Goal: Task Accomplishment & Management: Manage account settings

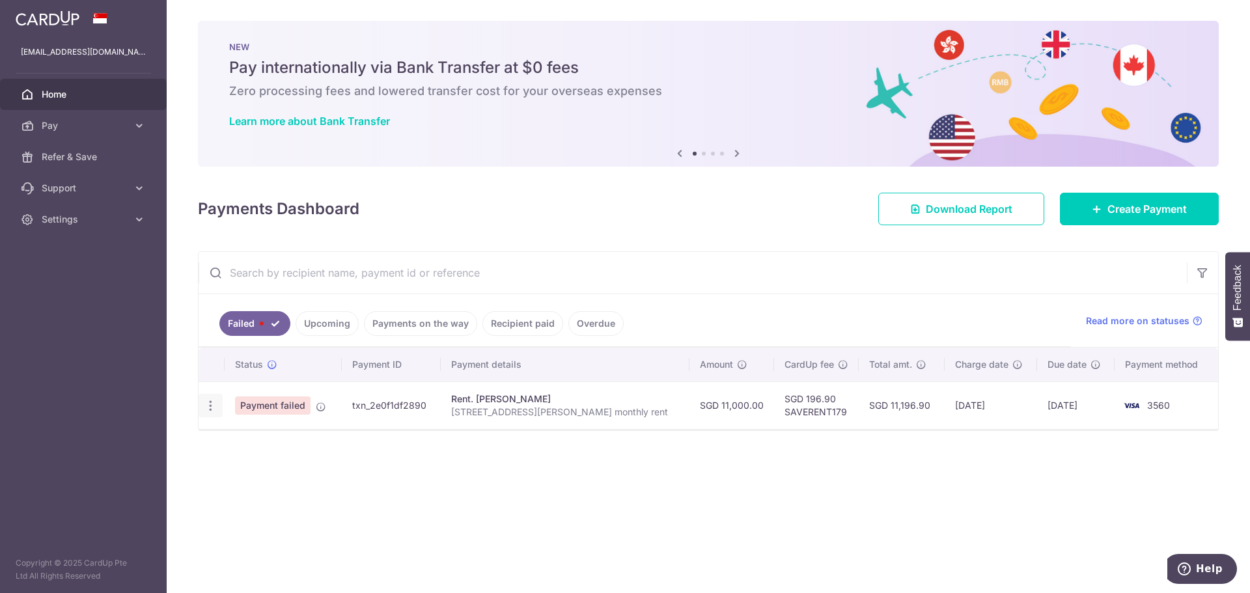
click at [215, 407] on icon "button" at bounding box center [211, 406] width 14 height 14
click at [214, 405] on icon "button" at bounding box center [211, 406] width 14 height 14
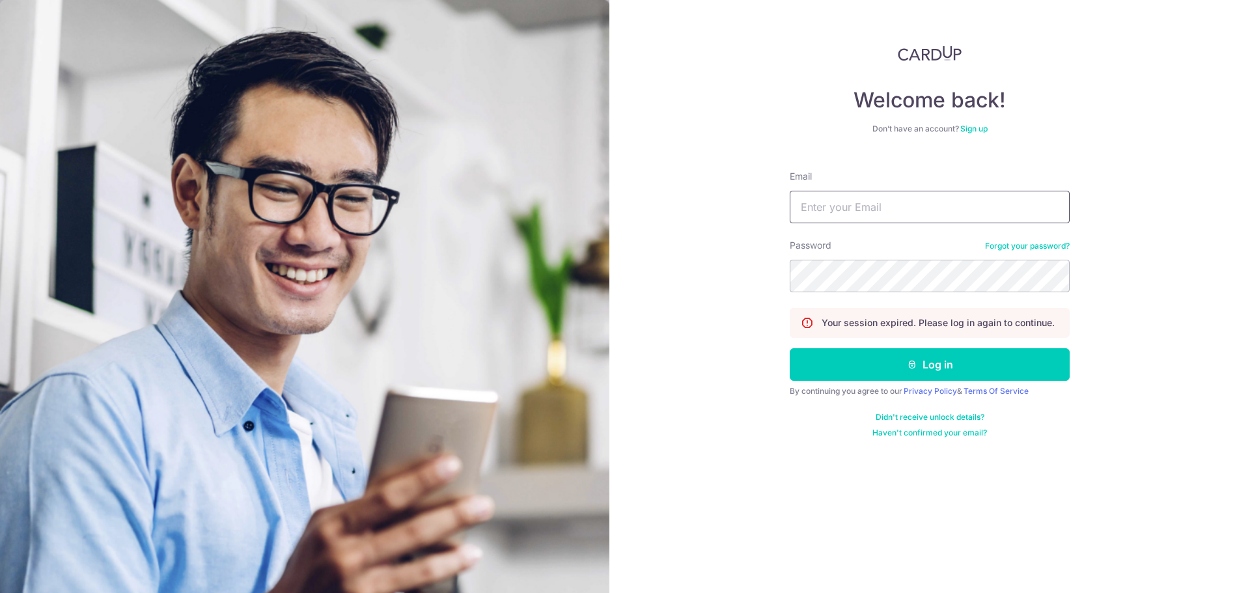
click at [861, 200] on input "Email" at bounding box center [930, 207] width 280 height 33
type input "[EMAIL_ADDRESS][DOMAIN_NAME]"
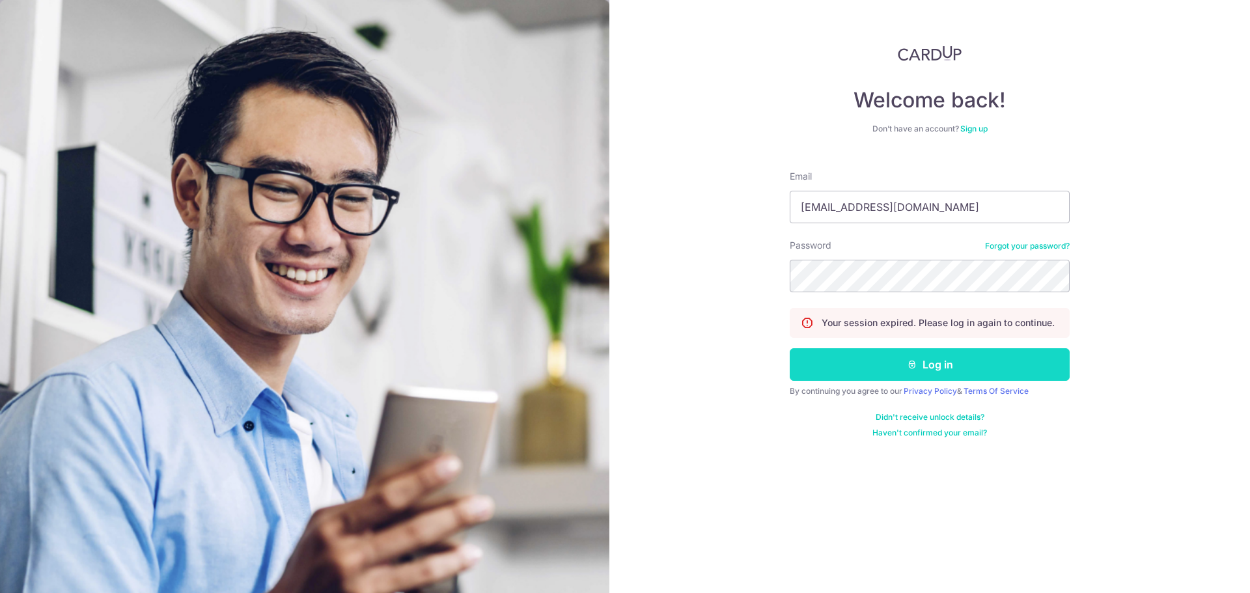
click at [909, 370] on button "Log in" at bounding box center [930, 364] width 280 height 33
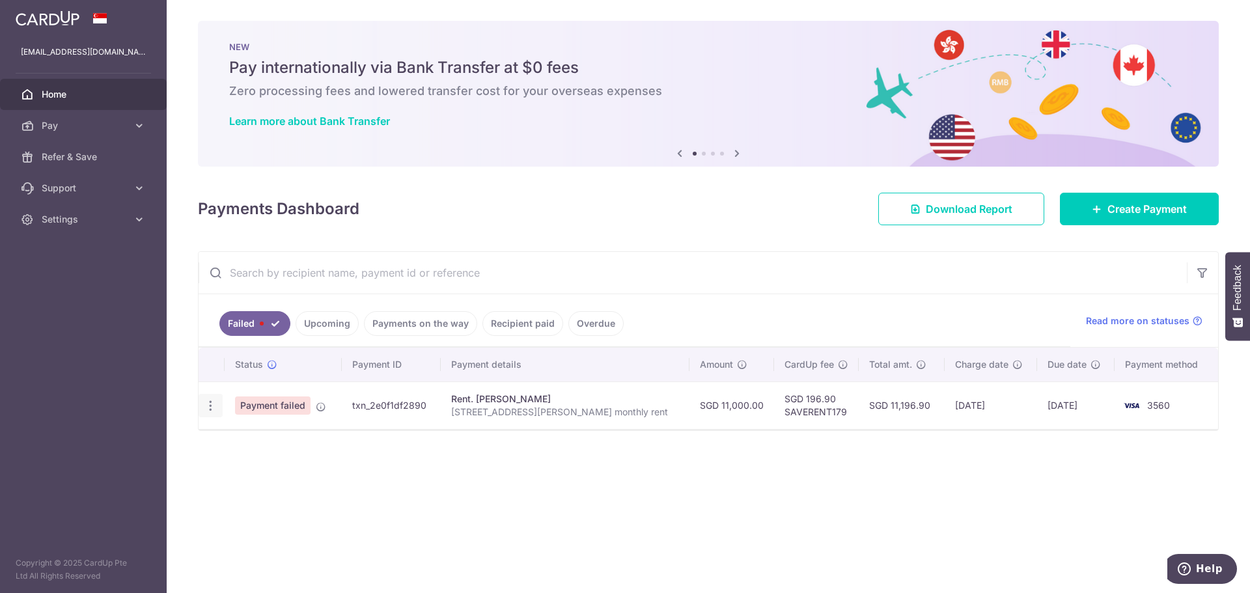
click at [210, 411] on icon "button" at bounding box center [211, 406] width 14 height 14
click at [318, 404] on icon at bounding box center [321, 407] width 10 height 10
click at [207, 402] on icon "button" at bounding box center [211, 406] width 14 height 14
click at [224, 421] on ul "Update payment" at bounding box center [267, 441] width 137 height 43
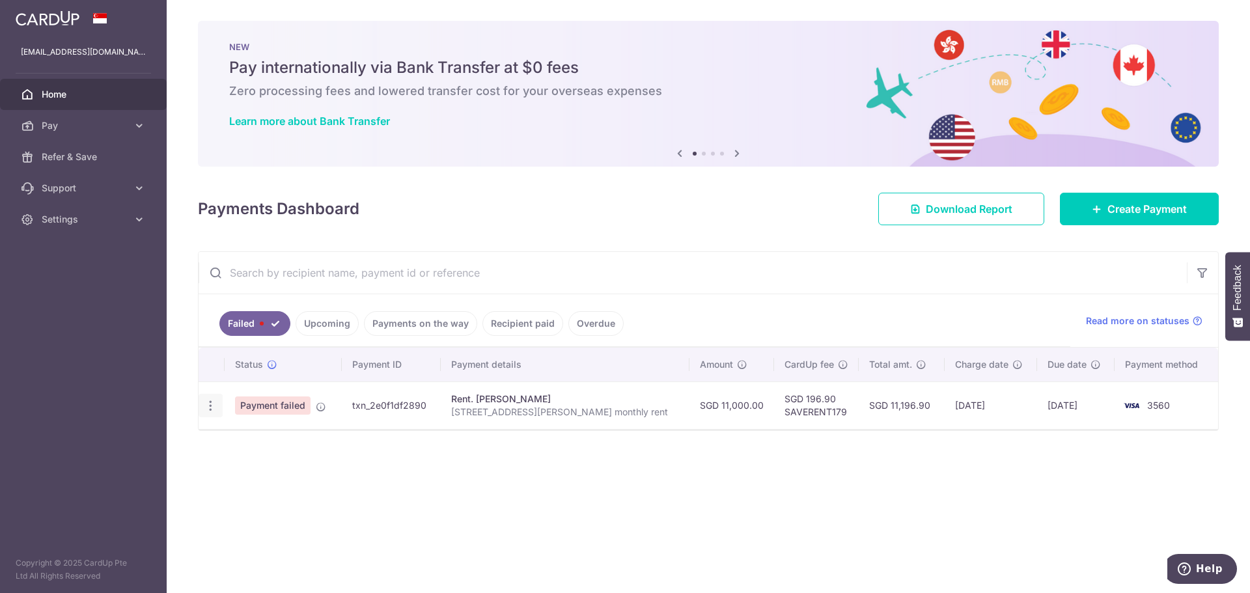
click at [214, 411] on icon "button" at bounding box center [211, 406] width 14 height 14
click at [239, 439] on span "Update payment" at bounding box center [280, 442] width 89 height 16
radio input "true"
type input "11,000.00"
type input "[STREET_ADDRESS][PERSON_NAME] monthly rent"
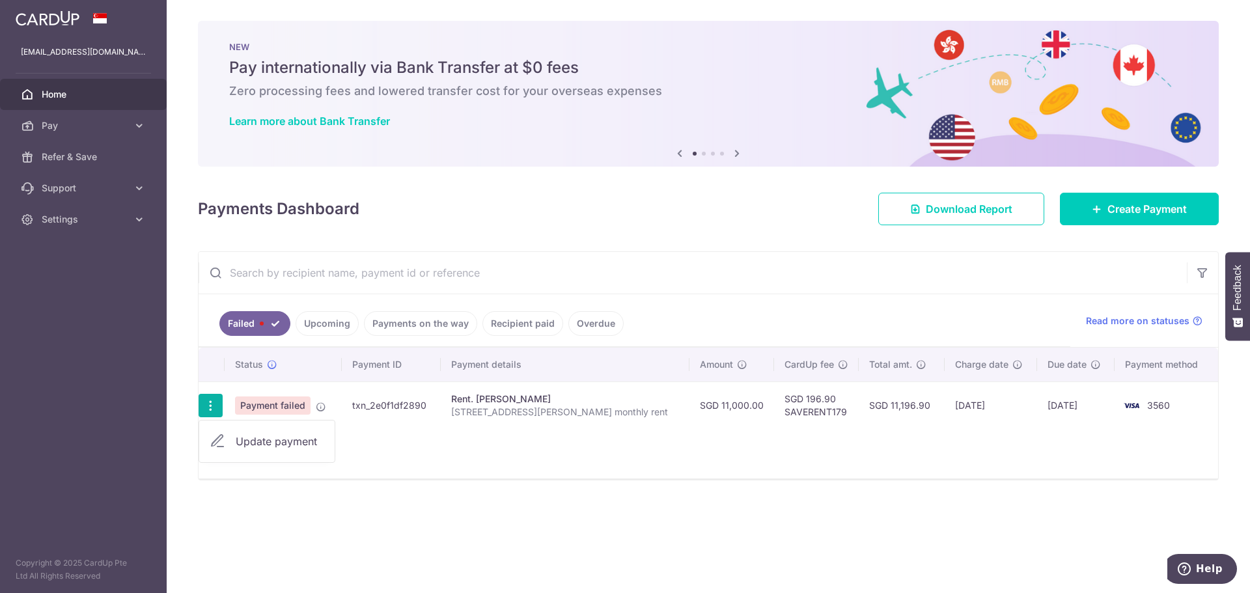
type input "SAVERENT179"
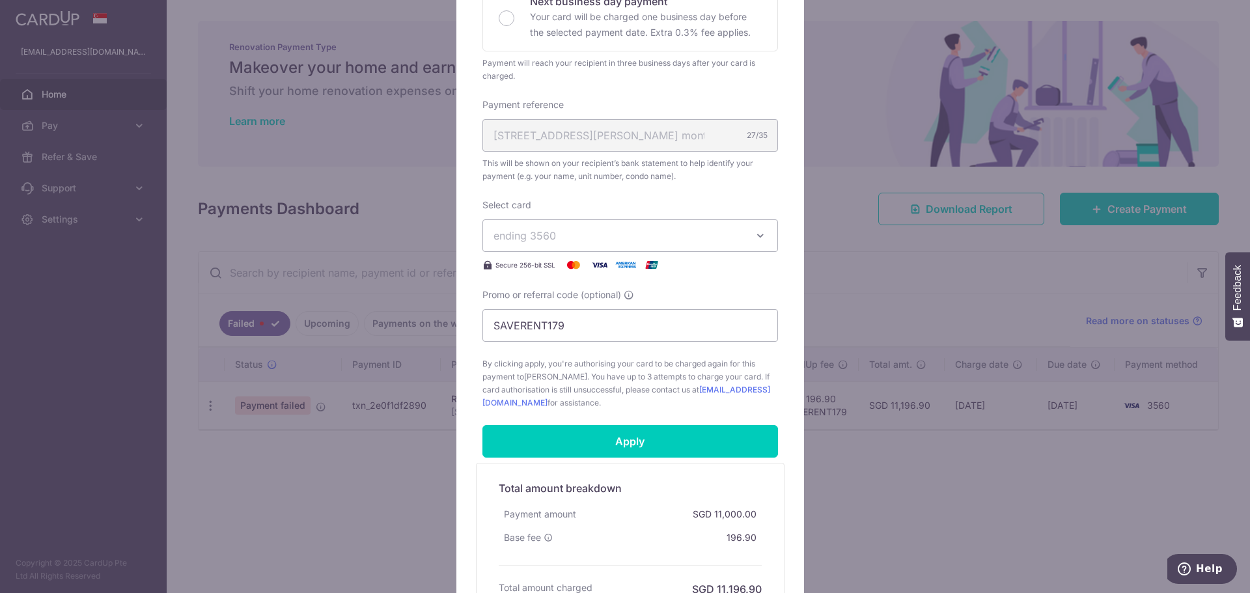
scroll to position [456, 0]
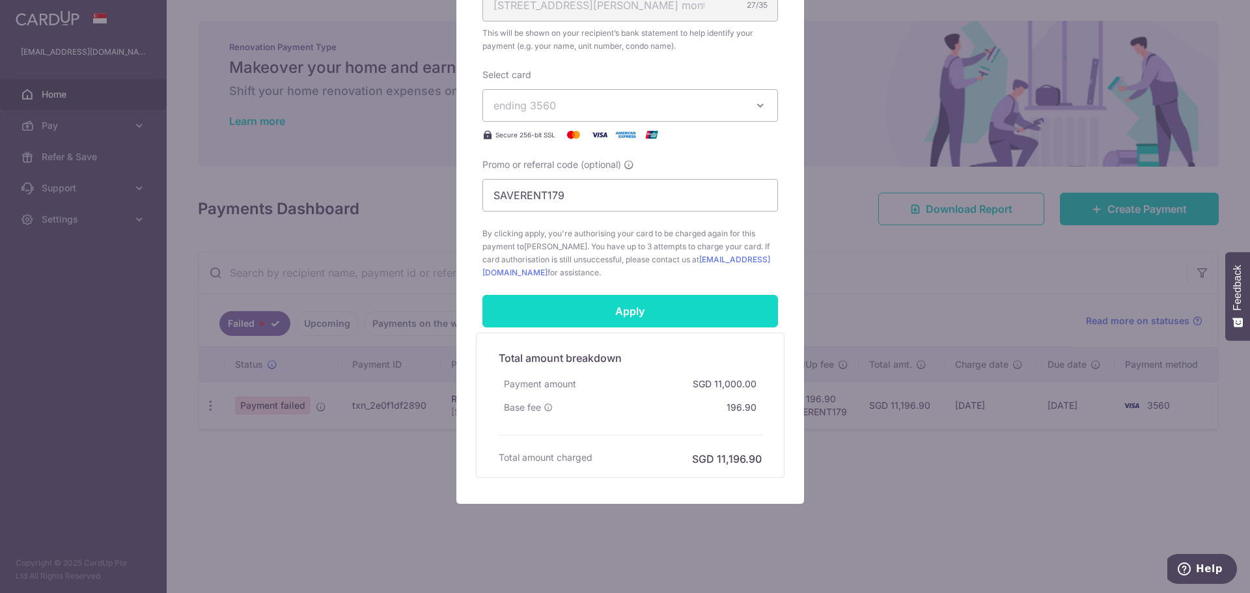
click at [573, 323] on input "Apply" at bounding box center [630, 311] width 296 height 33
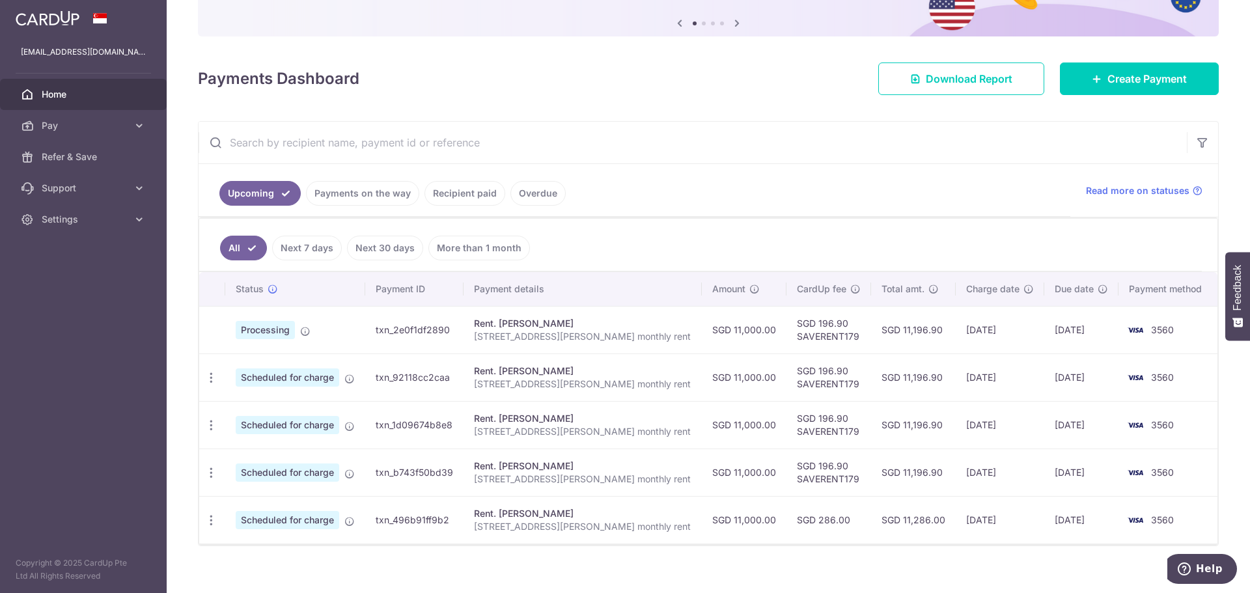
scroll to position [145, 0]
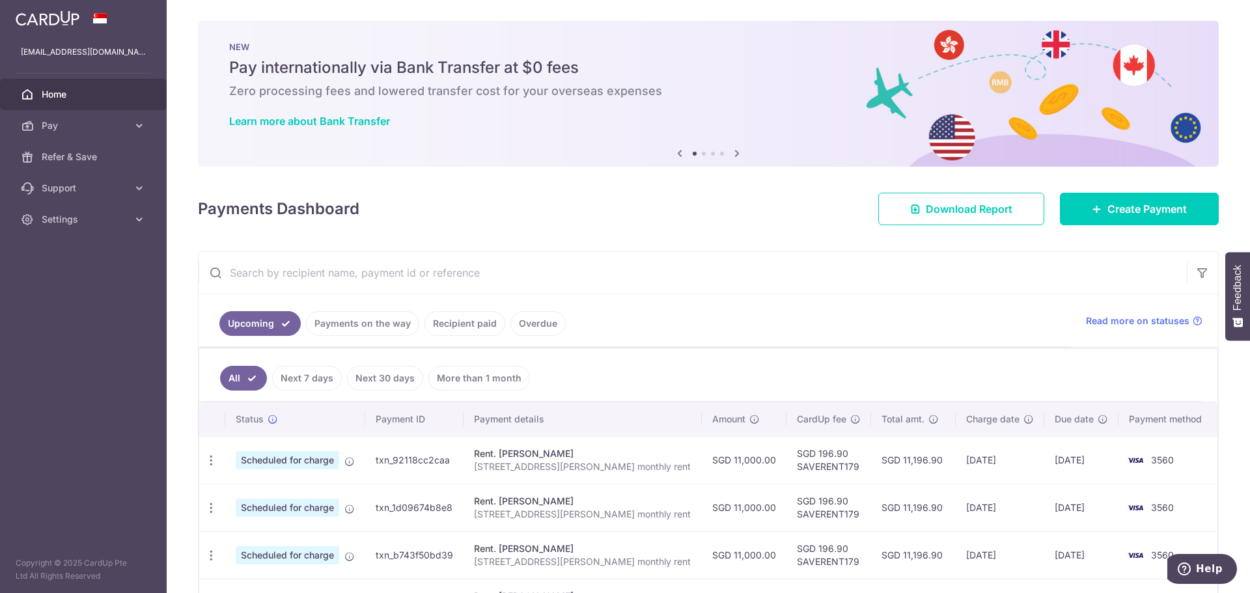
scroll to position [97, 0]
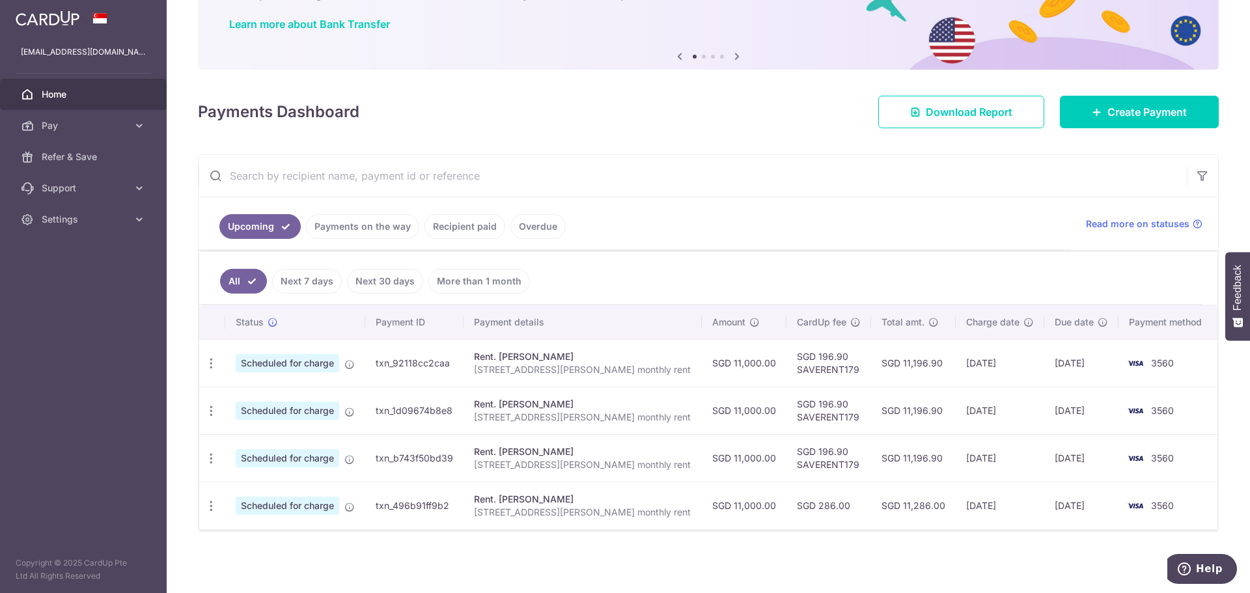
click at [267, 228] on link "Upcoming" at bounding box center [259, 226] width 81 height 25
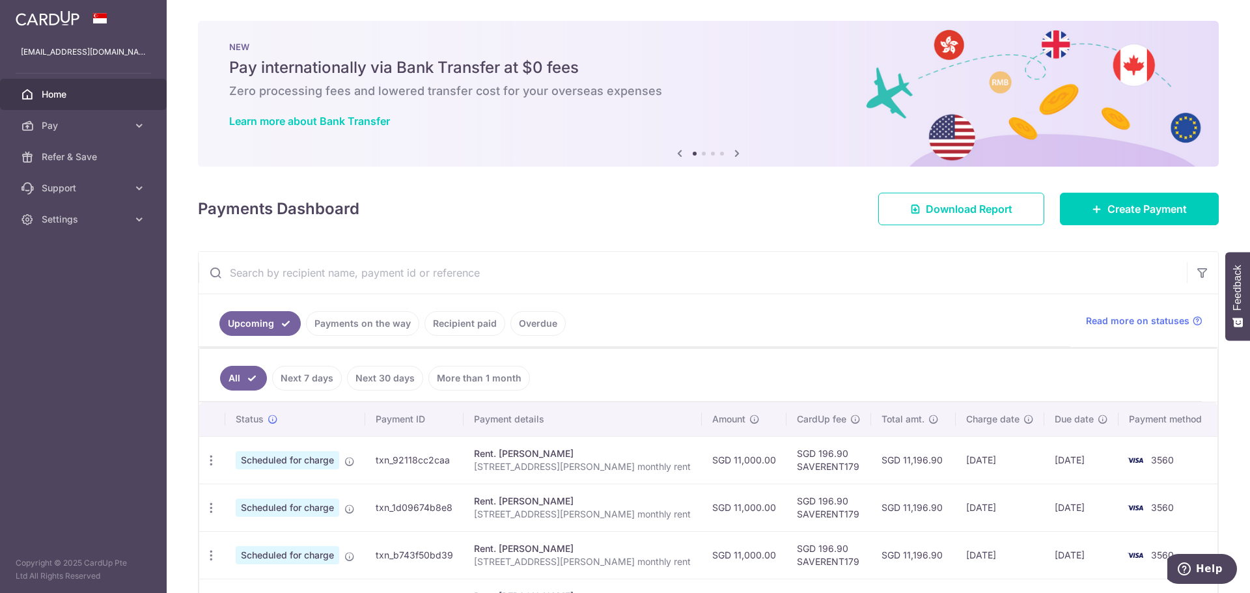
click at [254, 368] on ul "All Next 7 days Next 30 days More than 1 month" at bounding box center [700, 375] width 1002 height 53
click at [250, 376] on link "All" at bounding box center [243, 378] width 47 height 25
click at [456, 318] on link "Recipient paid" at bounding box center [464, 323] width 81 height 25
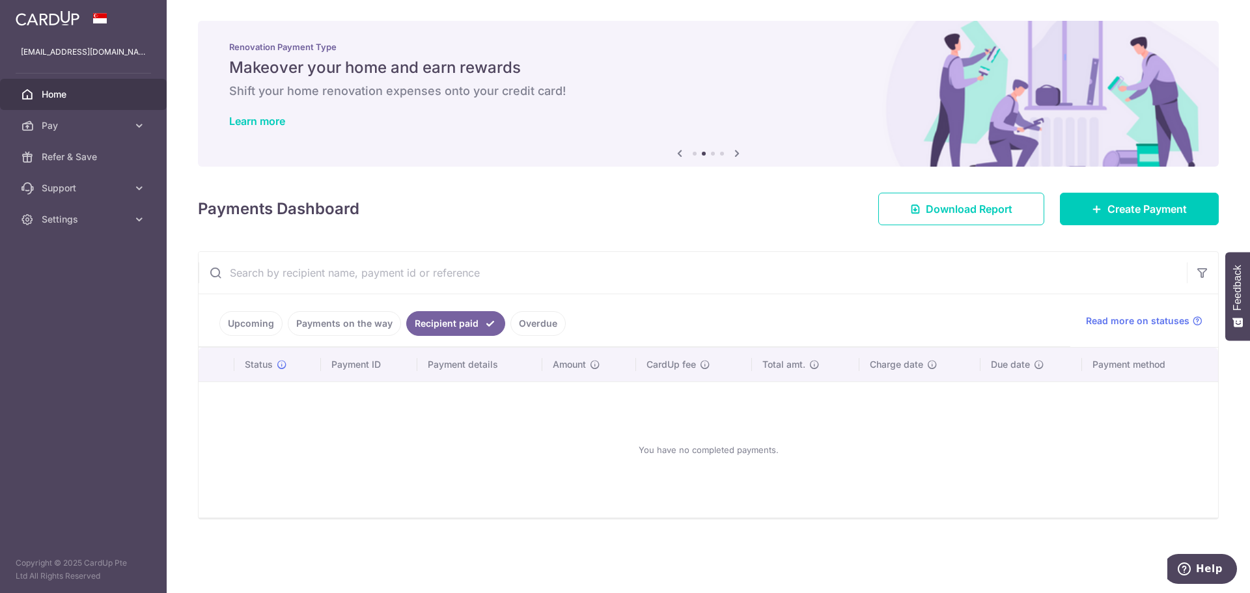
click at [246, 325] on link "Upcoming" at bounding box center [250, 323] width 63 height 25
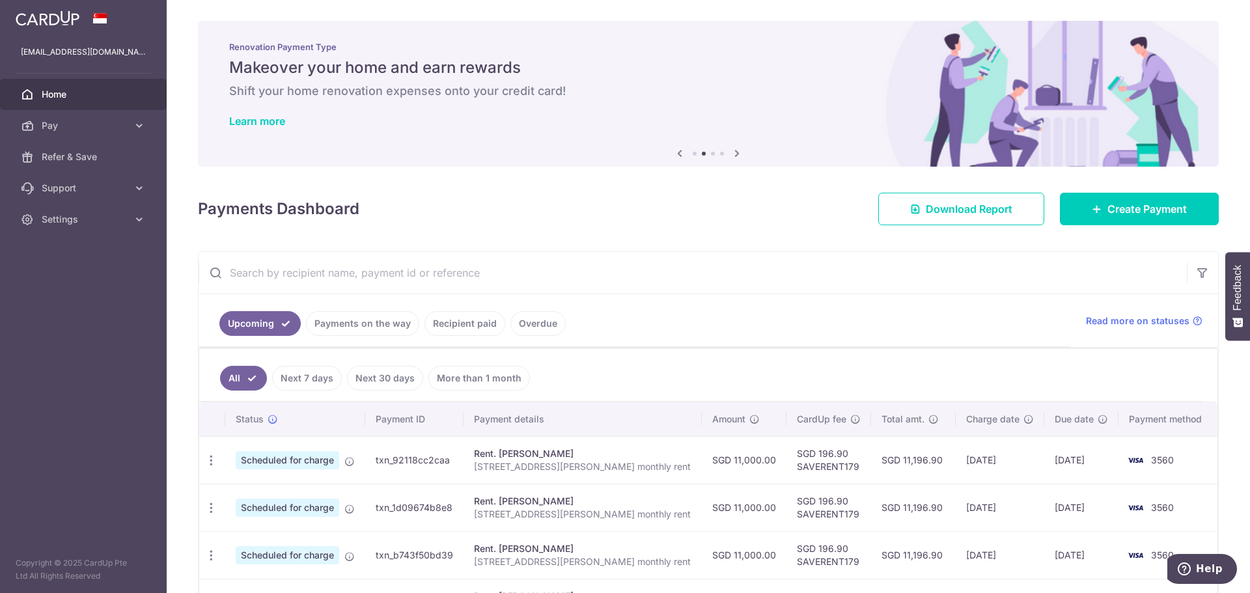
scroll to position [97, 0]
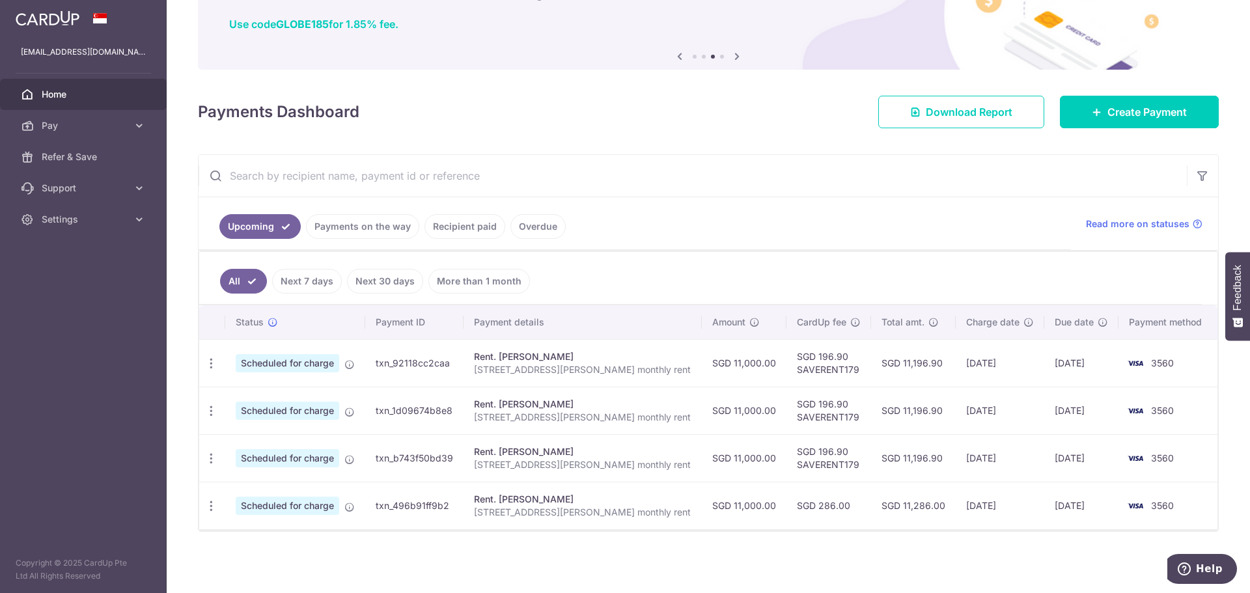
click at [463, 227] on link "Recipient paid" at bounding box center [464, 226] width 81 height 25
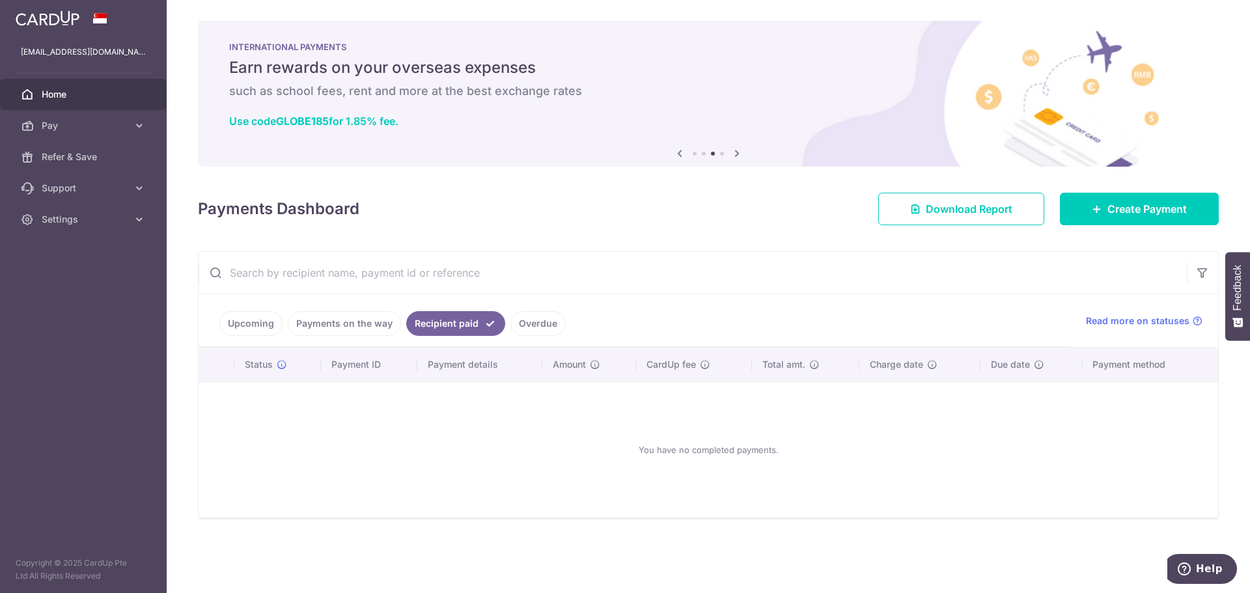
click at [234, 321] on link "Upcoming" at bounding box center [250, 323] width 63 height 25
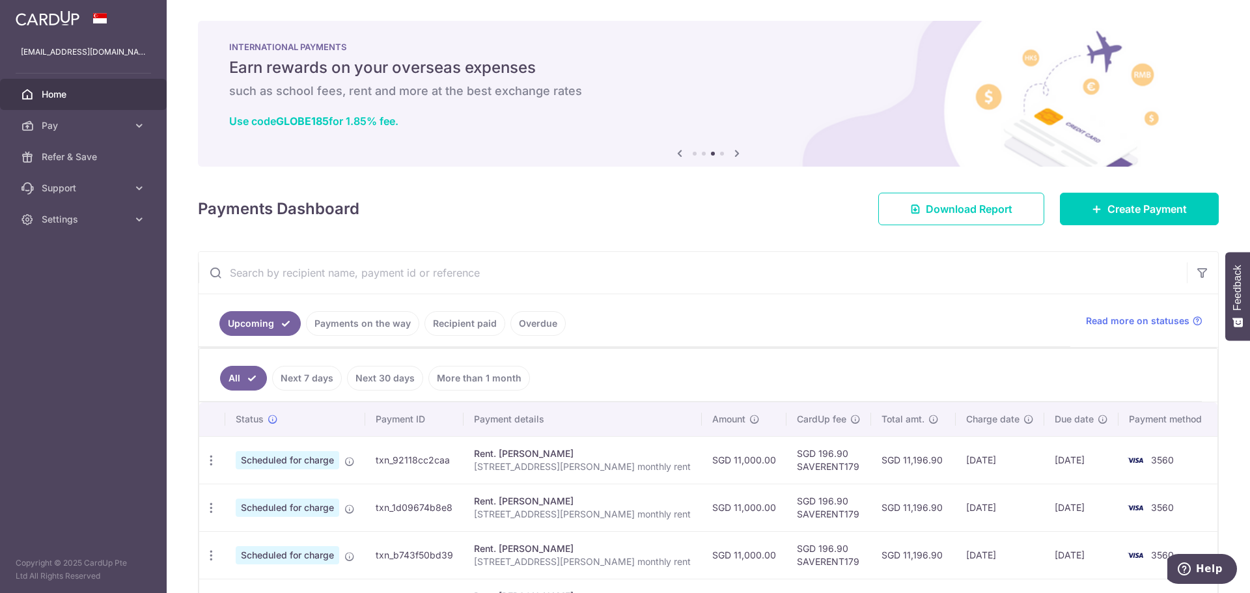
click at [291, 317] on link "Upcoming" at bounding box center [259, 323] width 81 height 25
click at [332, 318] on link "Payments on the way" at bounding box center [362, 323] width 113 height 25
